Goal: Use online tool/utility: Utilize a website feature to perform a specific function

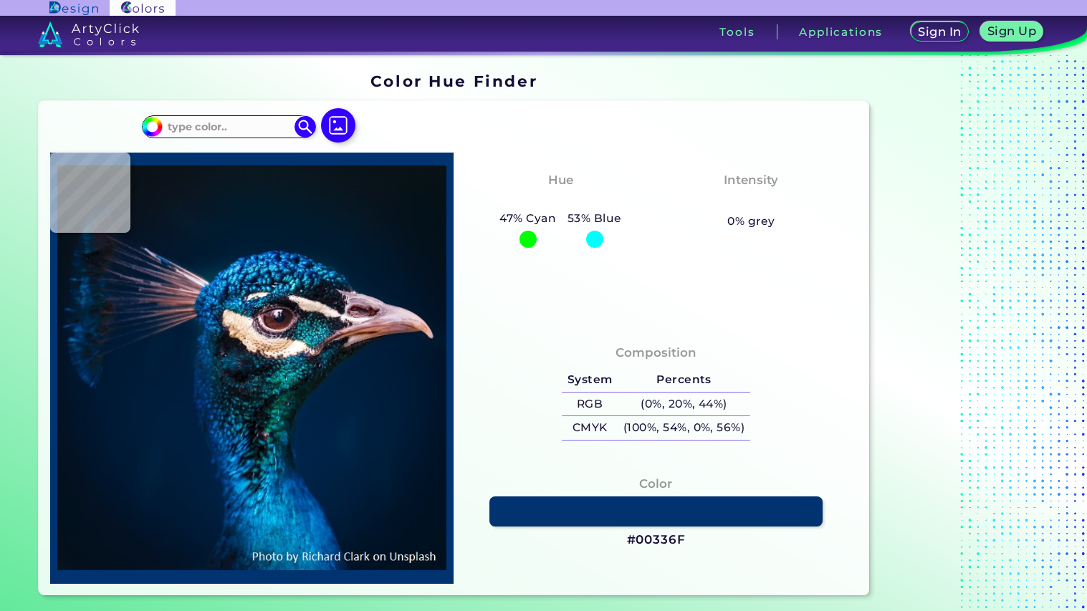
click at [255, 124] on input at bounding box center [229, 126] width 133 height 19
click at [291, 126] on input "#3b3557" at bounding box center [229, 126] width 133 height 19
type input "#3b3557"
click at [320, 134] on label at bounding box center [338, 139] width 46 height 12
click at [0, 0] on input "file" at bounding box center [0, 0] width 0 height 0
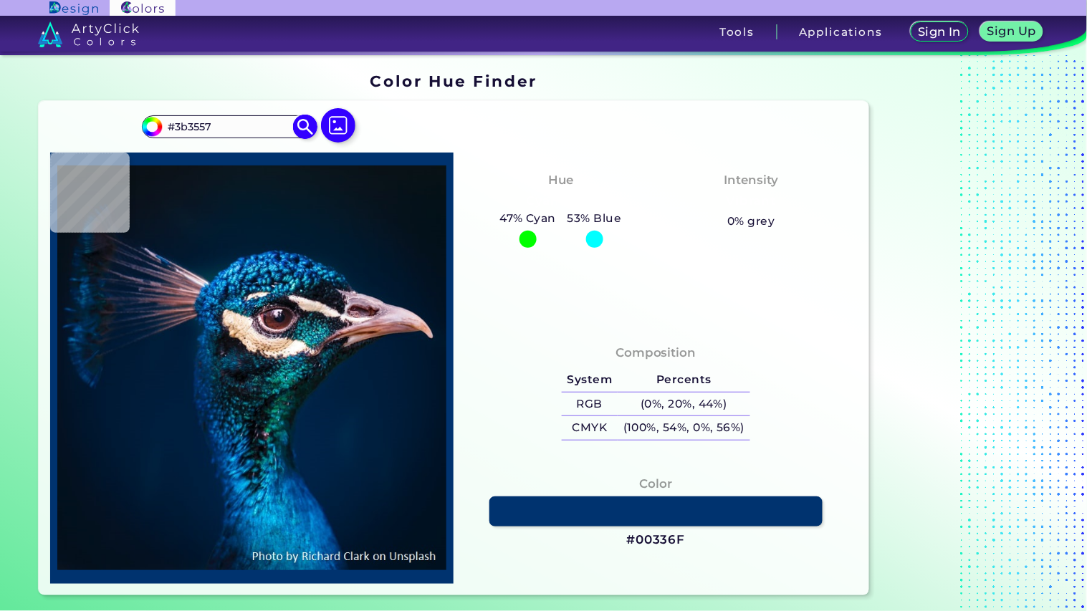
click at [298, 120] on img at bounding box center [305, 126] width 25 height 25
type input "#3b3557"
type input "#3B3557"
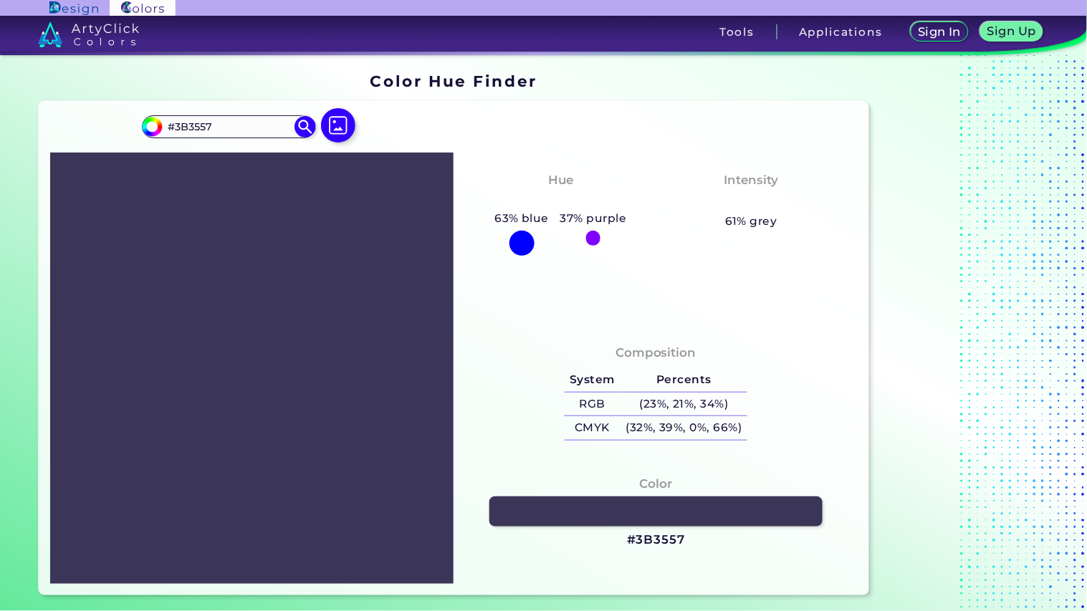
click at [549, 304] on div "Hue Purply Blue 63% blue 37% purple Intensity Pastel 61% grey" at bounding box center [655, 239] width 404 height 173
click at [654, 509] on link at bounding box center [656, 511] width 336 height 31
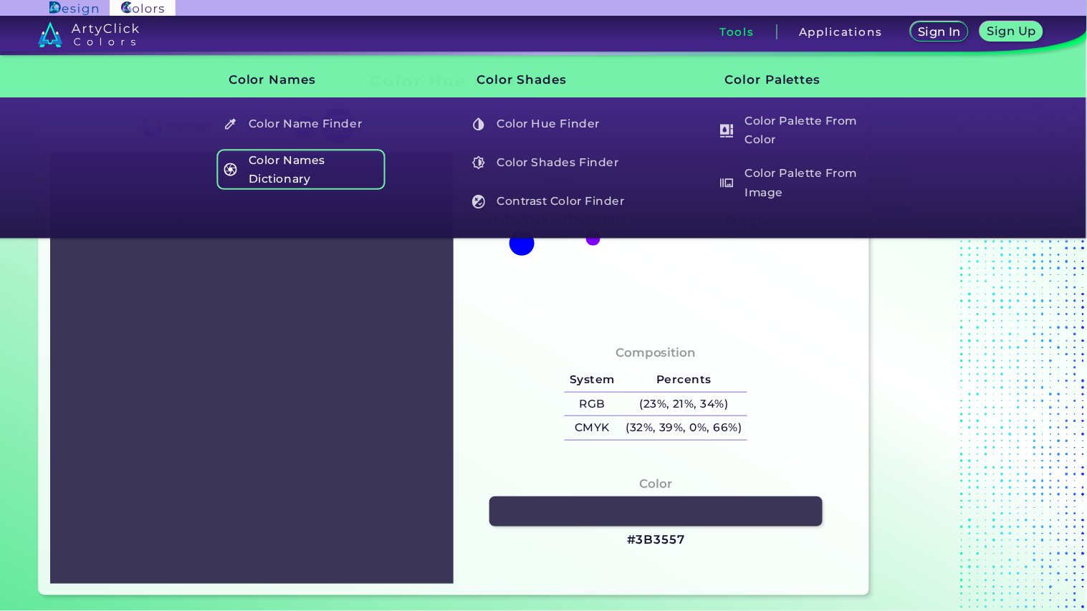
click at [349, 161] on h5 "Color Names Dictionary" at bounding box center [301, 169] width 168 height 41
